Goal: Task Accomplishment & Management: Use online tool/utility

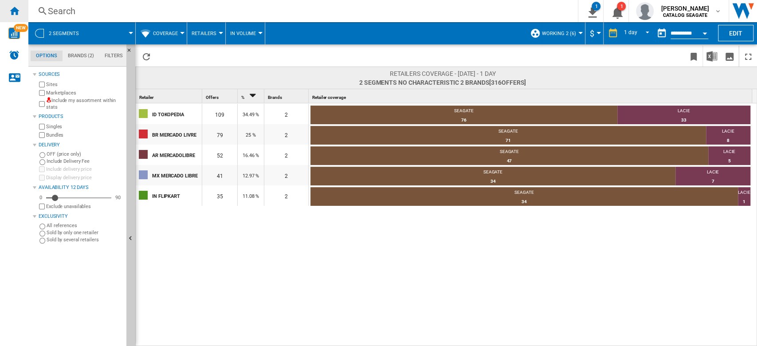
click at [18, 6] on ng-md-icon "Home" at bounding box center [14, 10] width 11 height 11
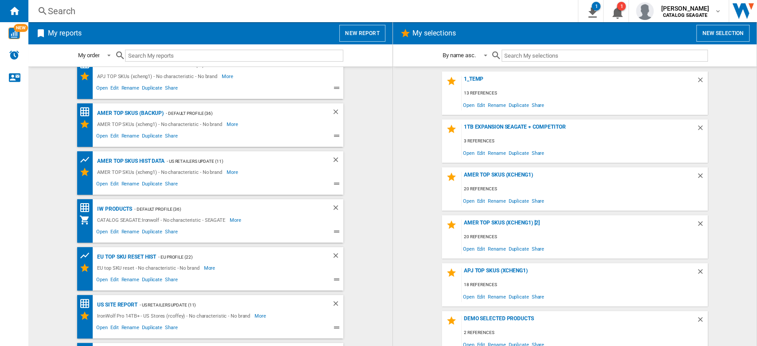
scroll to position [104, 0]
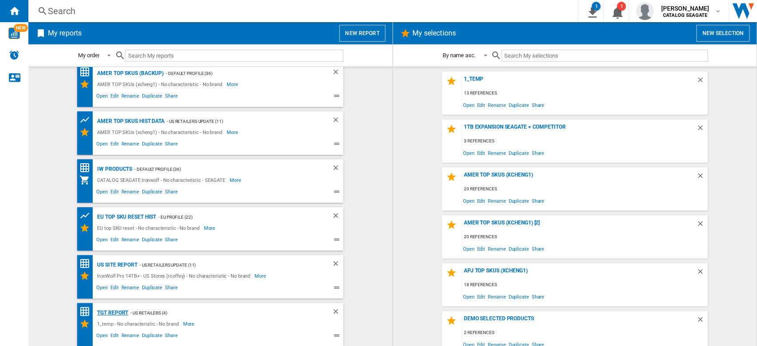
click at [109, 311] on div "Tgt Report" at bounding box center [111, 312] width 33 height 11
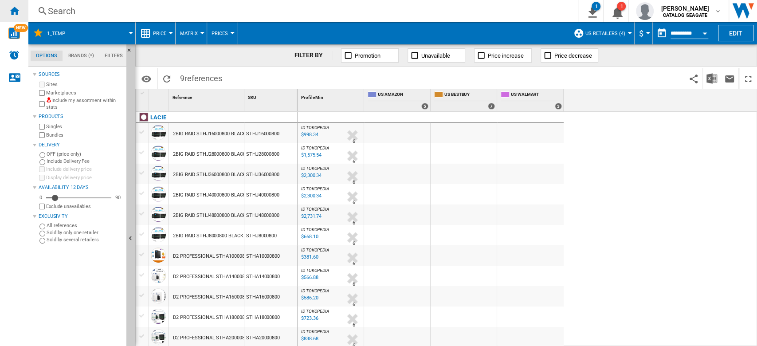
click at [18, 13] on ng-md-icon "Home" at bounding box center [14, 10] width 11 height 11
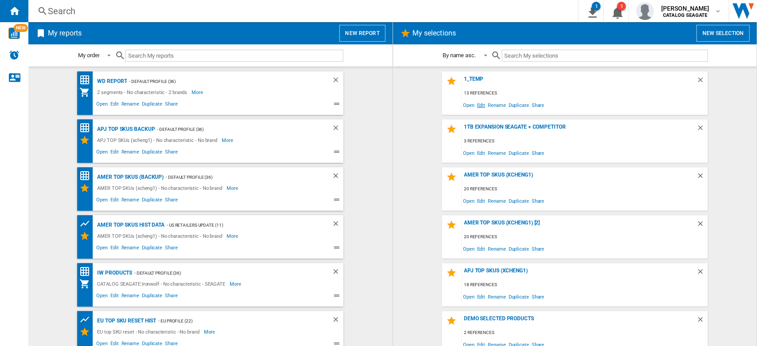
click at [479, 106] on span "Edit" at bounding box center [481, 105] width 11 height 12
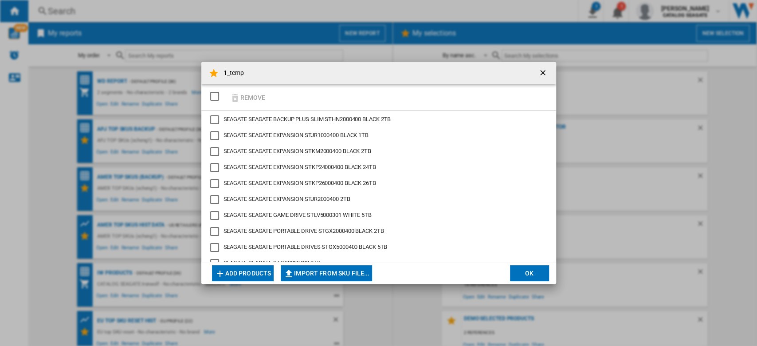
click at [317, 275] on button "Import from SKU file..." at bounding box center [326, 273] width 91 height 16
type input "**********"
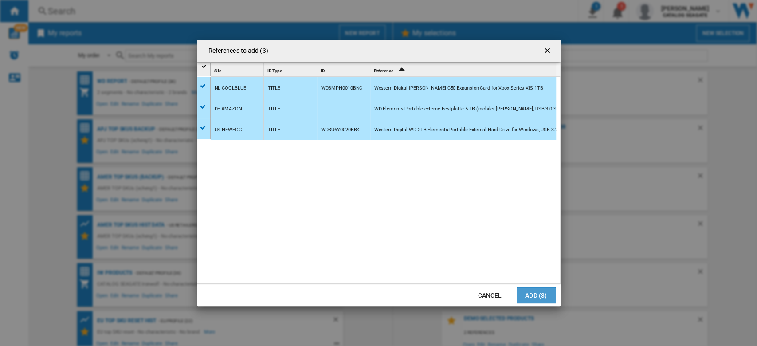
click at [532, 293] on button "Add (3)" at bounding box center [536, 295] width 39 height 16
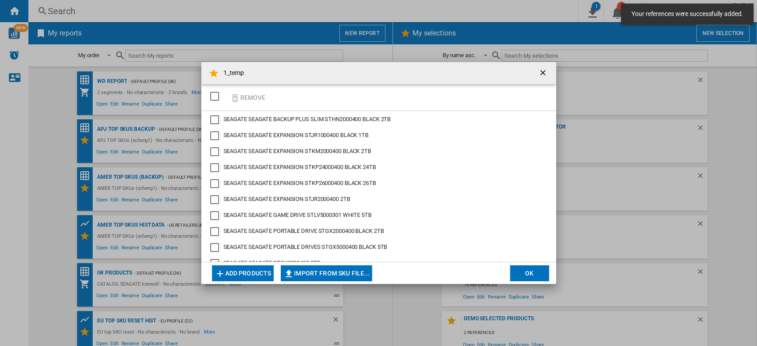
scroll to position [104, 0]
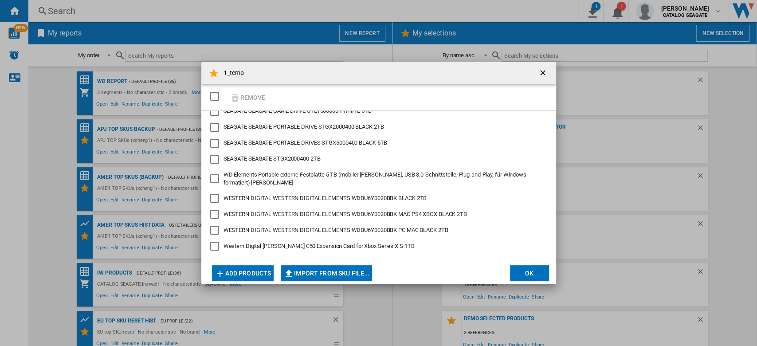
click at [263, 275] on button "Add products" at bounding box center [243, 273] width 62 height 16
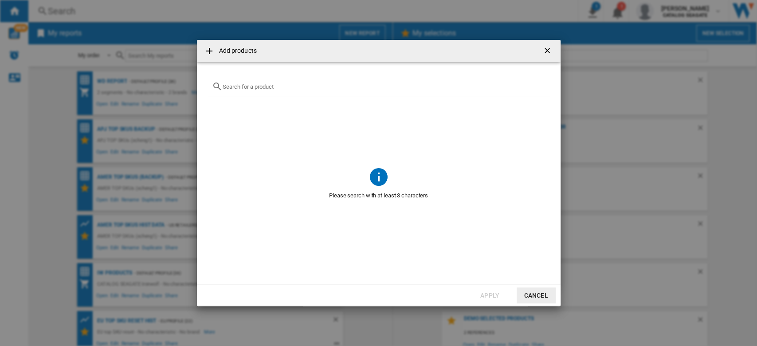
click at [267, 88] on input "Add products ..." at bounding box center [384, 86] width 323 height 7
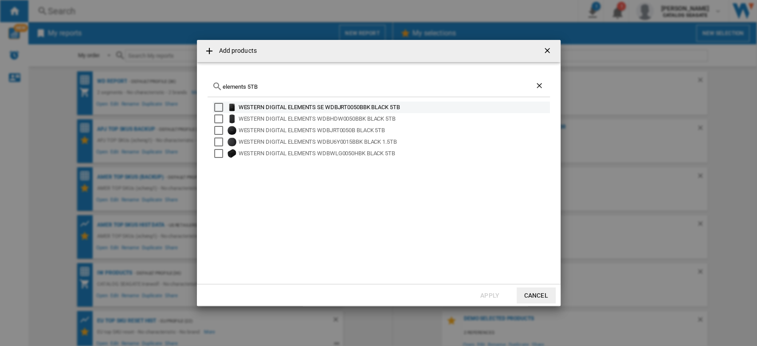
type input "elements 5TB"
click at [220, 108] on div "Select" at bounding box center [218, 107] width 9 height 9
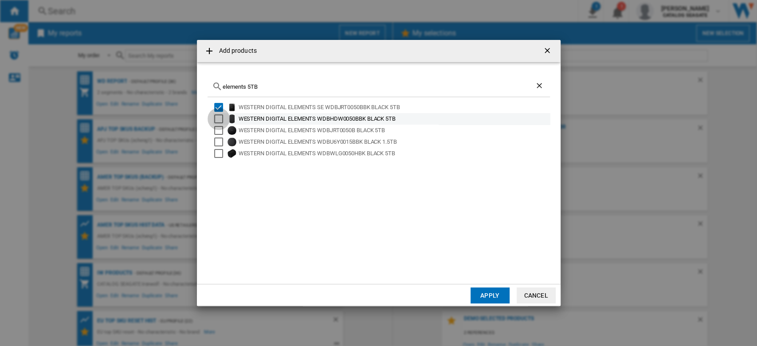
click at [219, 120] on div "Select" at bounding box center [218, 118] width 9 height 9
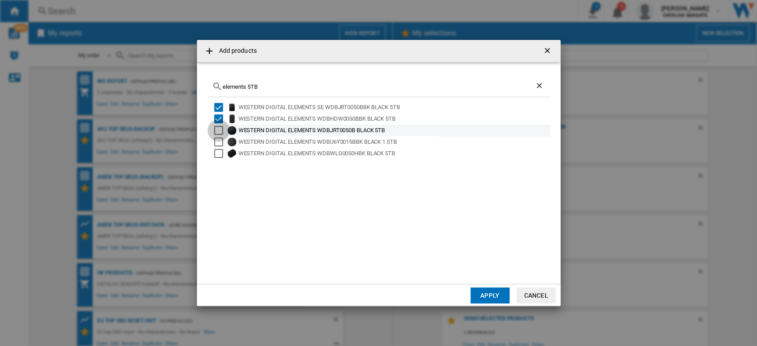
click at [219, 130] on div "Select" at bounding box center [218, 130] width 9 height 9
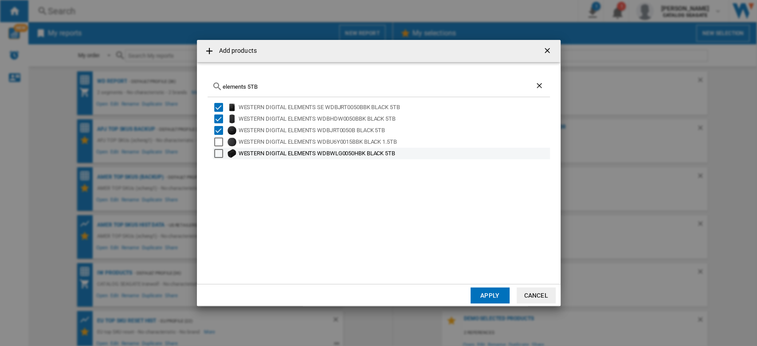
click at [220, 150] on div "Select" at bounding box center [218, 153] width 9 height 9
click at [482, 294] on button "Apply" at bounding box center [490, 295] width 39 height 16
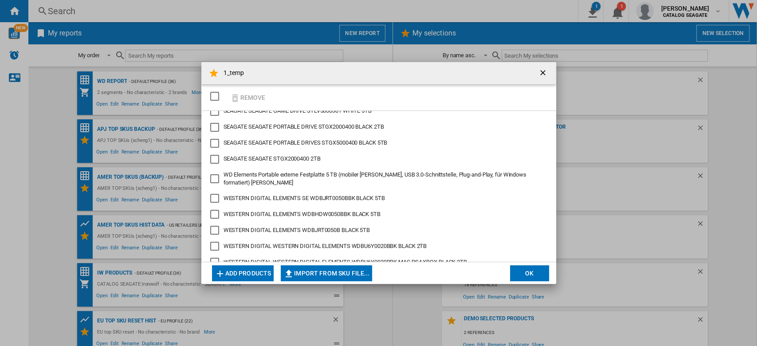
click at [256, 270] on button "Add products" at bounding box center [243, 273] width 62 height 16
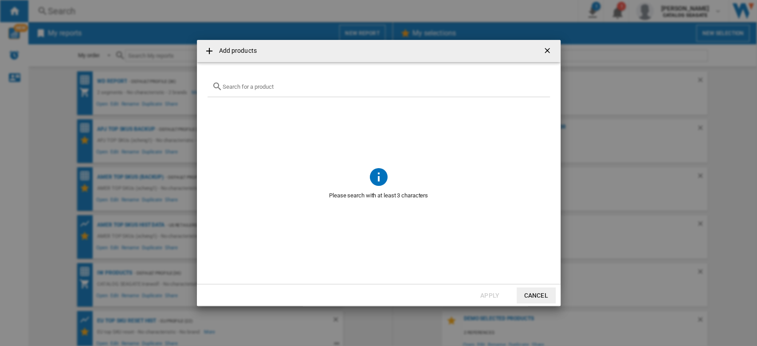
click at [268, 85] on input "Add products ..." at bounding box center [384, 86] width 323 height 7
click at [254, 86] on input "elements 26TB" at bounding box center [379, 86] width 312 height 7
type input "elements 24TB"
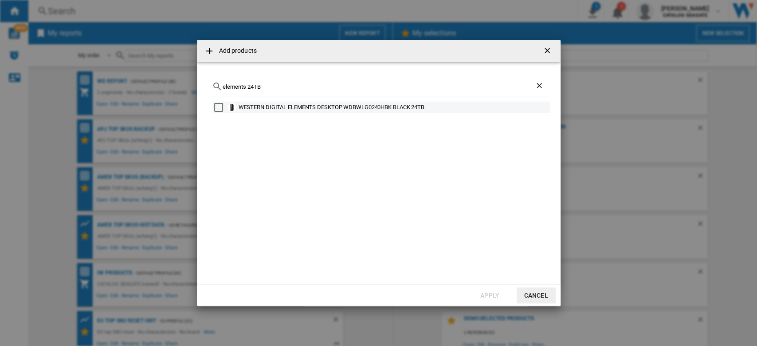
click at [219, 102] on div "WESTERN DIGITAL ELEMENTS DESKTOP WDBWLG0240HBK BLACK 24TB" at bounding box center [381, 108] width 337 height 12
click at [217, 106] on div "Select" at bounding box center [218, 107] width 9 height 9
click at [500, 289] on button "Apply" at bounding box center [490, 295] width 39 height 16
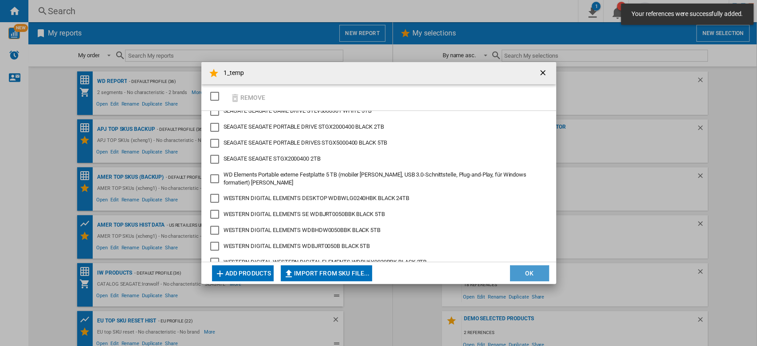
click at [530, 275] on button "OK" at bounding box center [529, 273] width 39 height 16
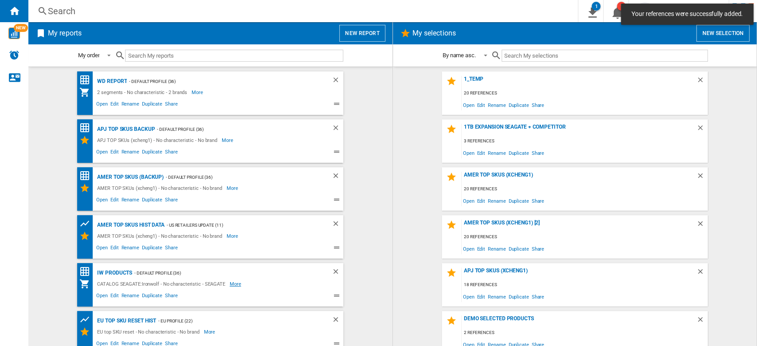
scroll to position [104, 0]
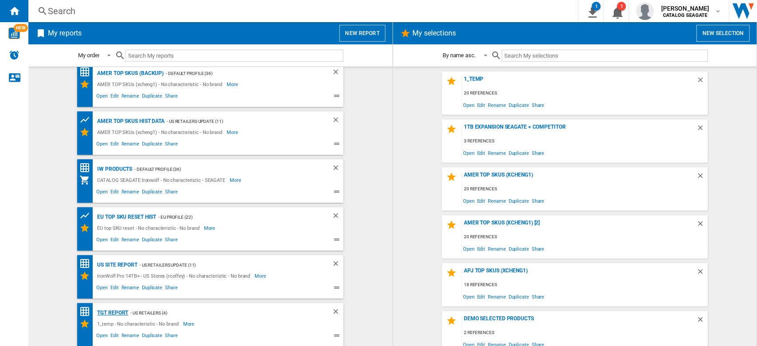
click at [109, 311] on div "Tgt Report" at bounding box center [111, 312] width 33 height 11
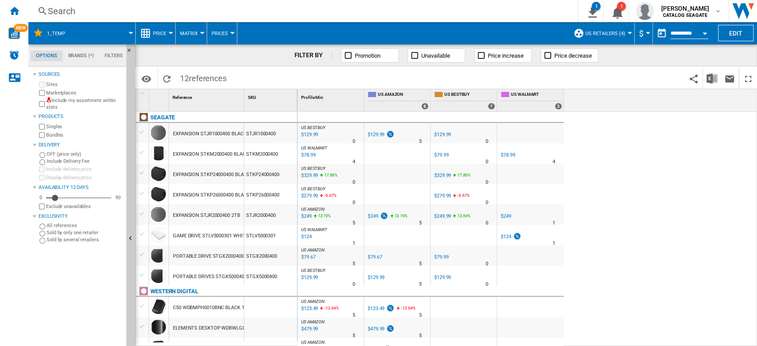
scroll to position [31, 0]
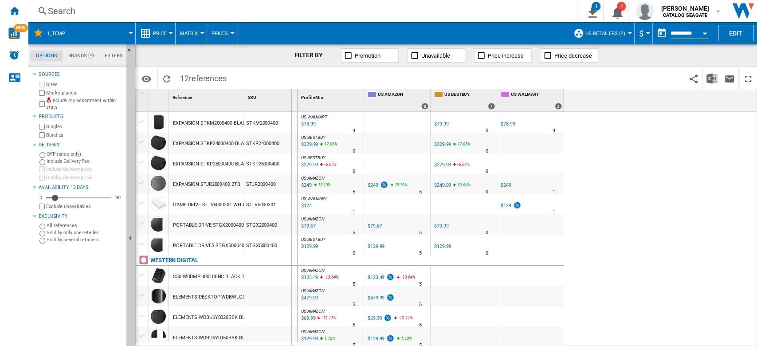
drag, startPoint x: 244, startPoint y: 105, endPoint x: 291, endPoint y: 105, distance: 46.6
